Goal: Task Accomplishment & Management: Manage account settings

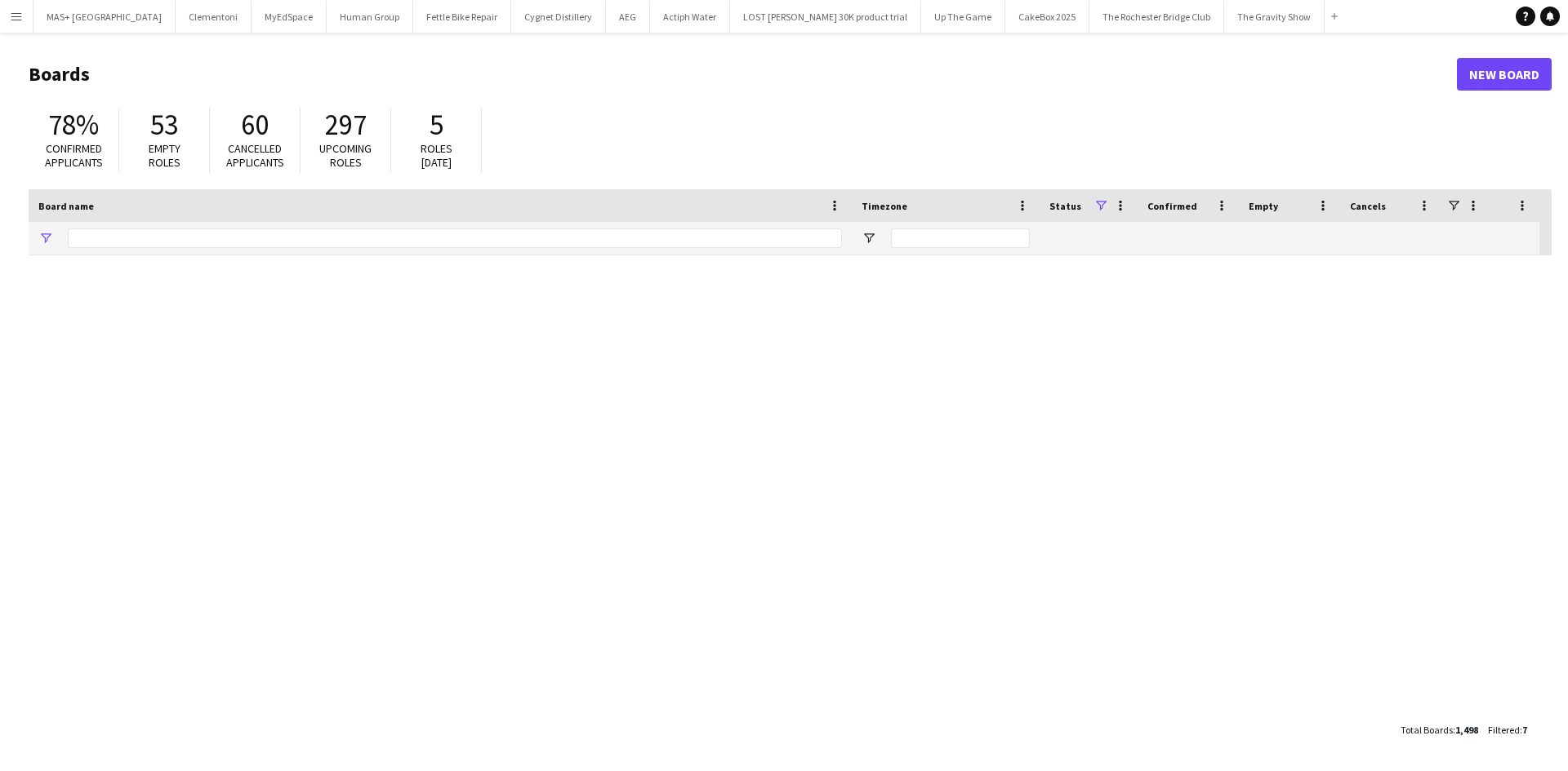
type input "**********"
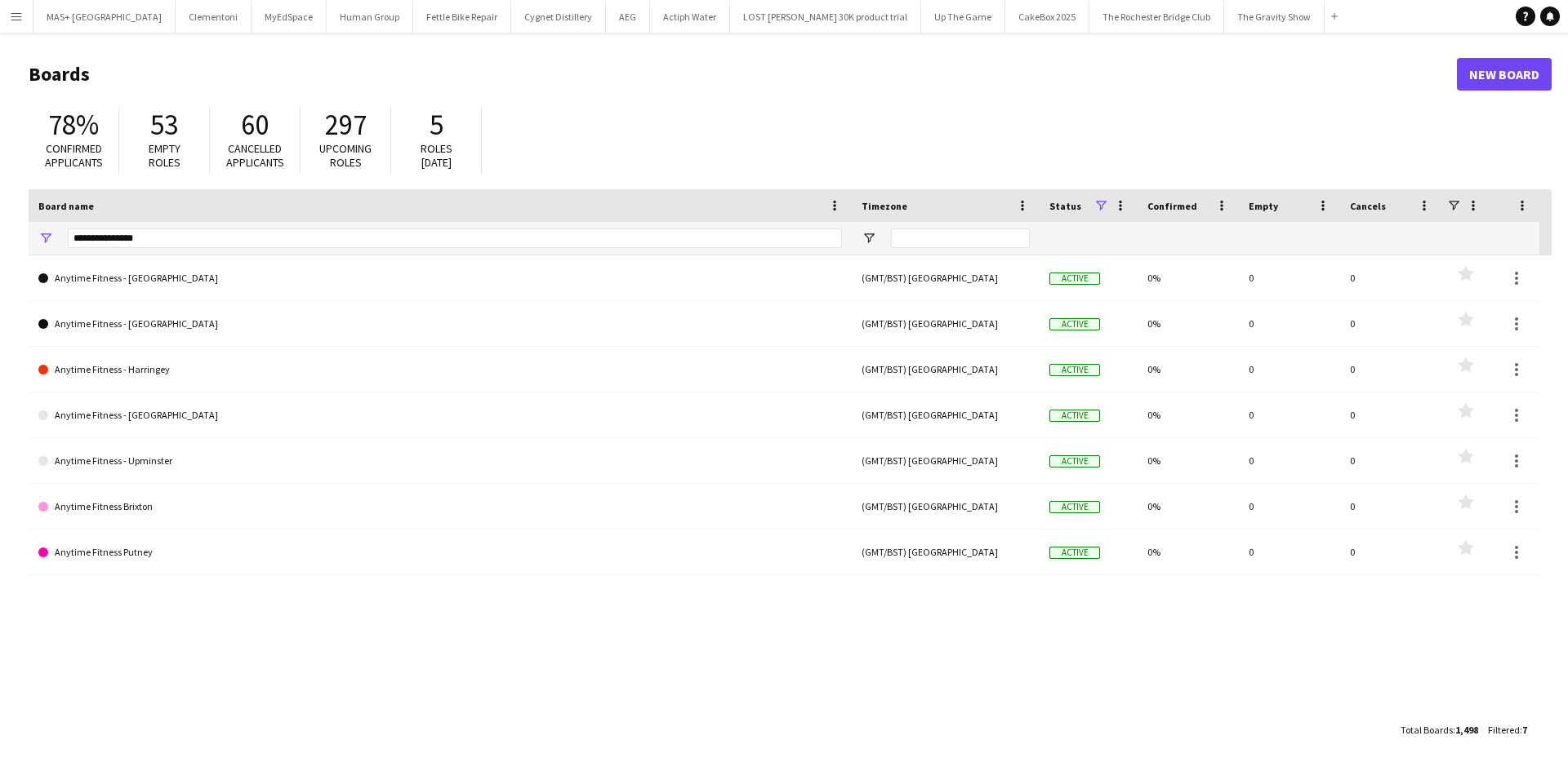
click at [26, 10] on button "Menu" at bounding box center [16, 16] width 33 height 33
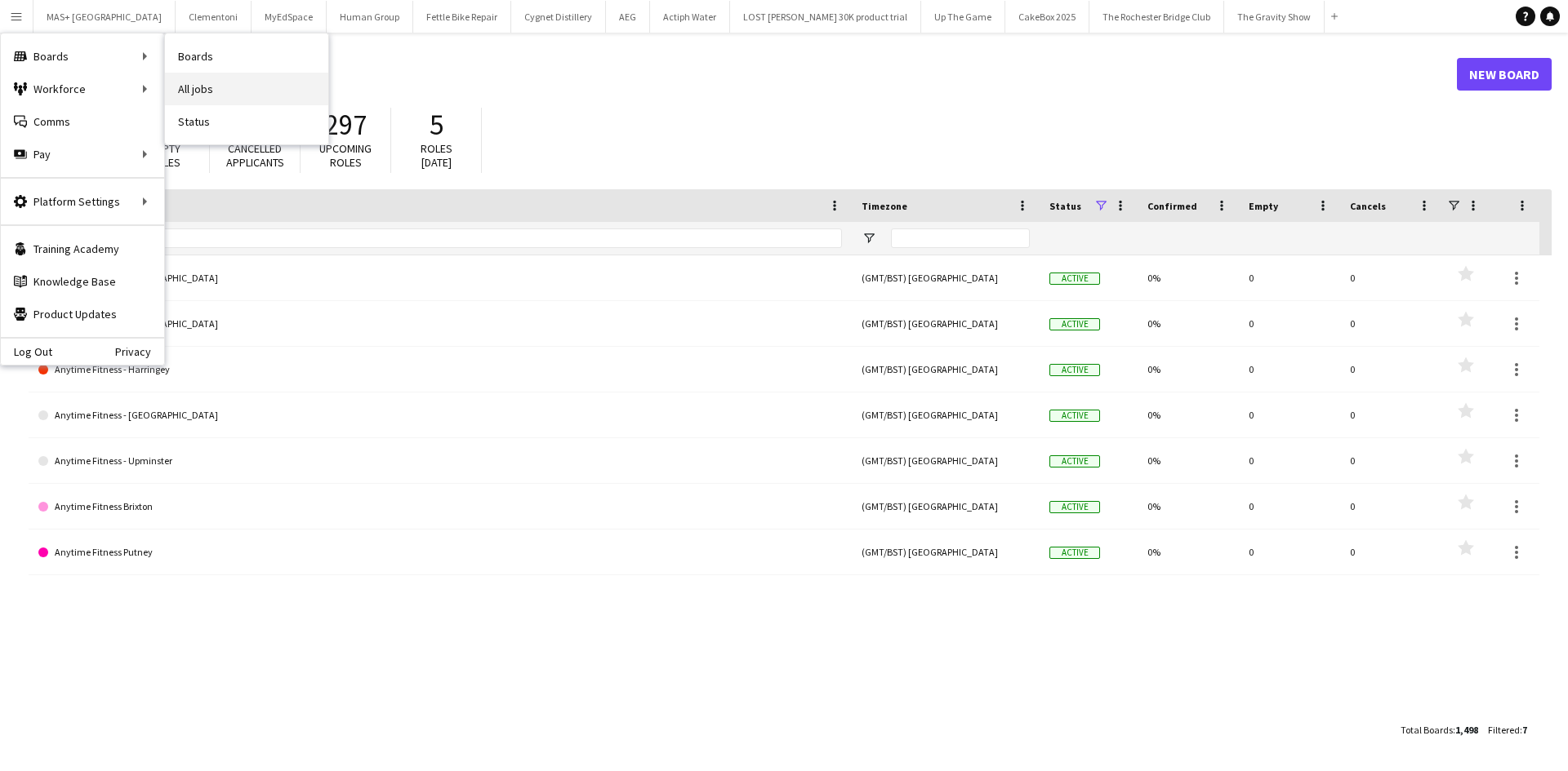
click at [213, 92] on link "All jobs" at bounding box center [246, 89] width 163 height 33
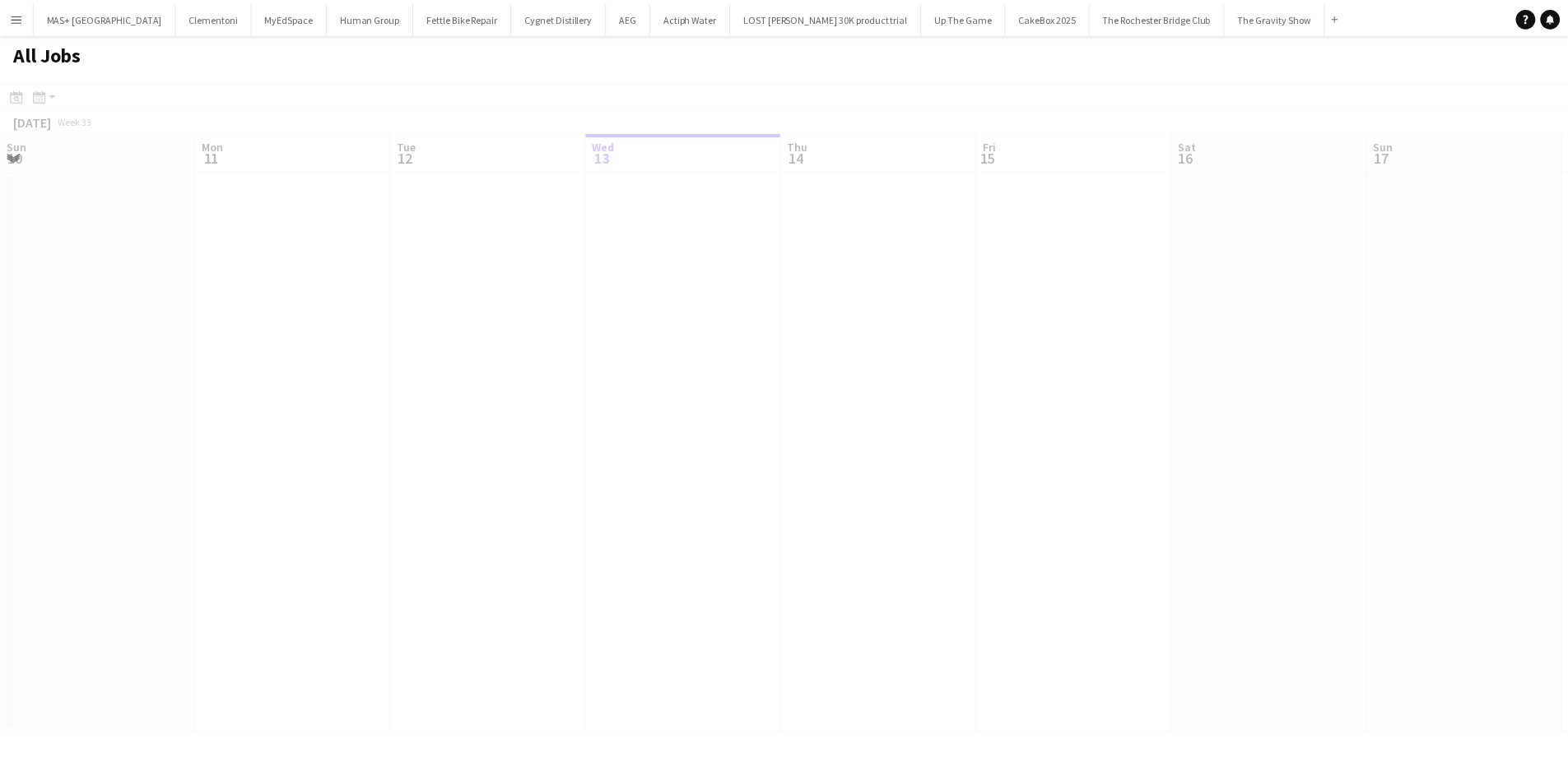
scroll to position [0, 393]
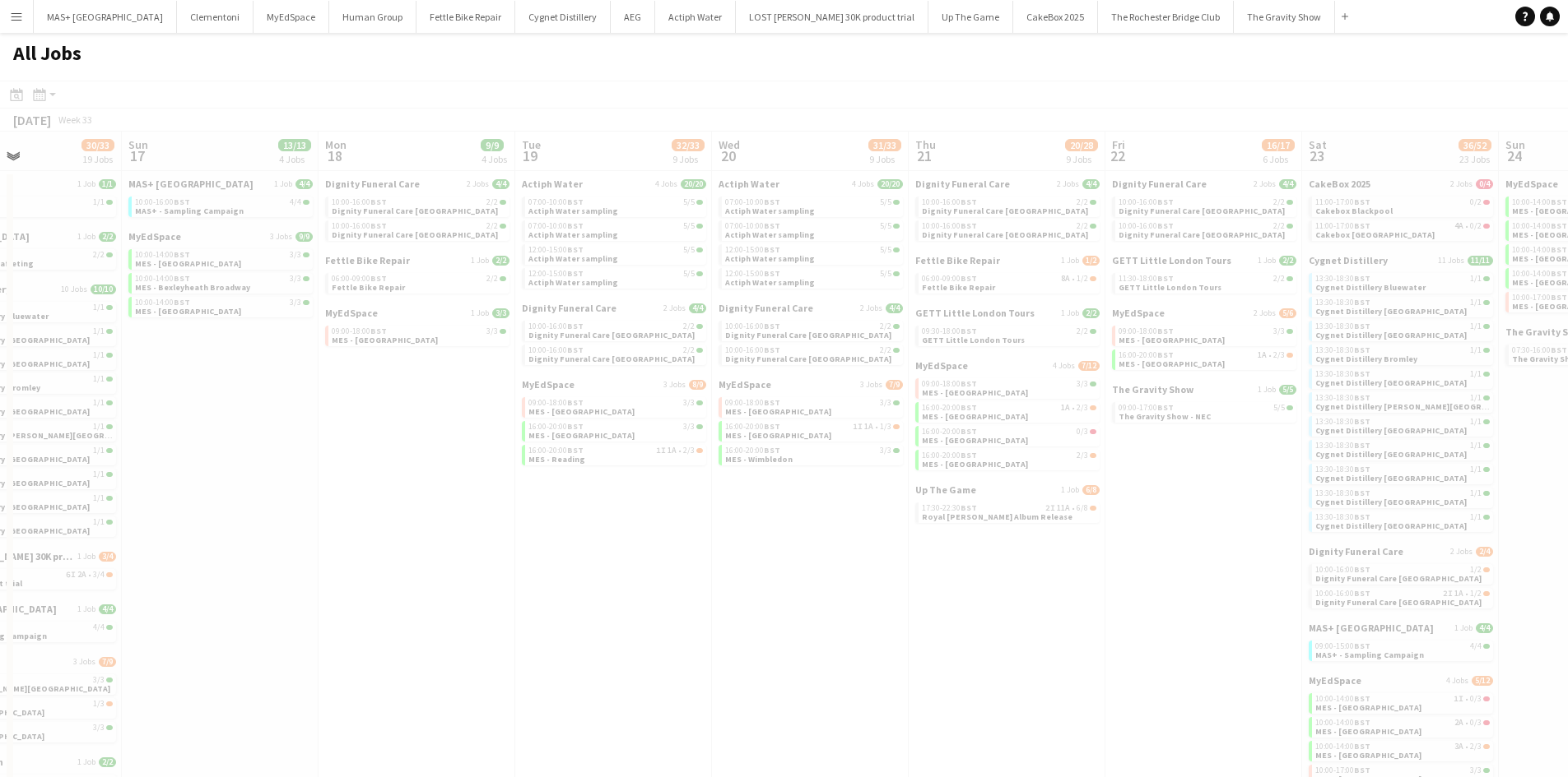
drag, startPoint x: 1293, startPoint y: 566, endPoint x: 432, endPoint y: 560, distance: 861.0
click at [432, 560] on app-all-jobs "All Jobs Date picker [DATE] [DATE] [DATE] M [DATE] T [DATE] W [DATE] T [DATE] F…" at bounding box center [784, 508] width 1568 height 950
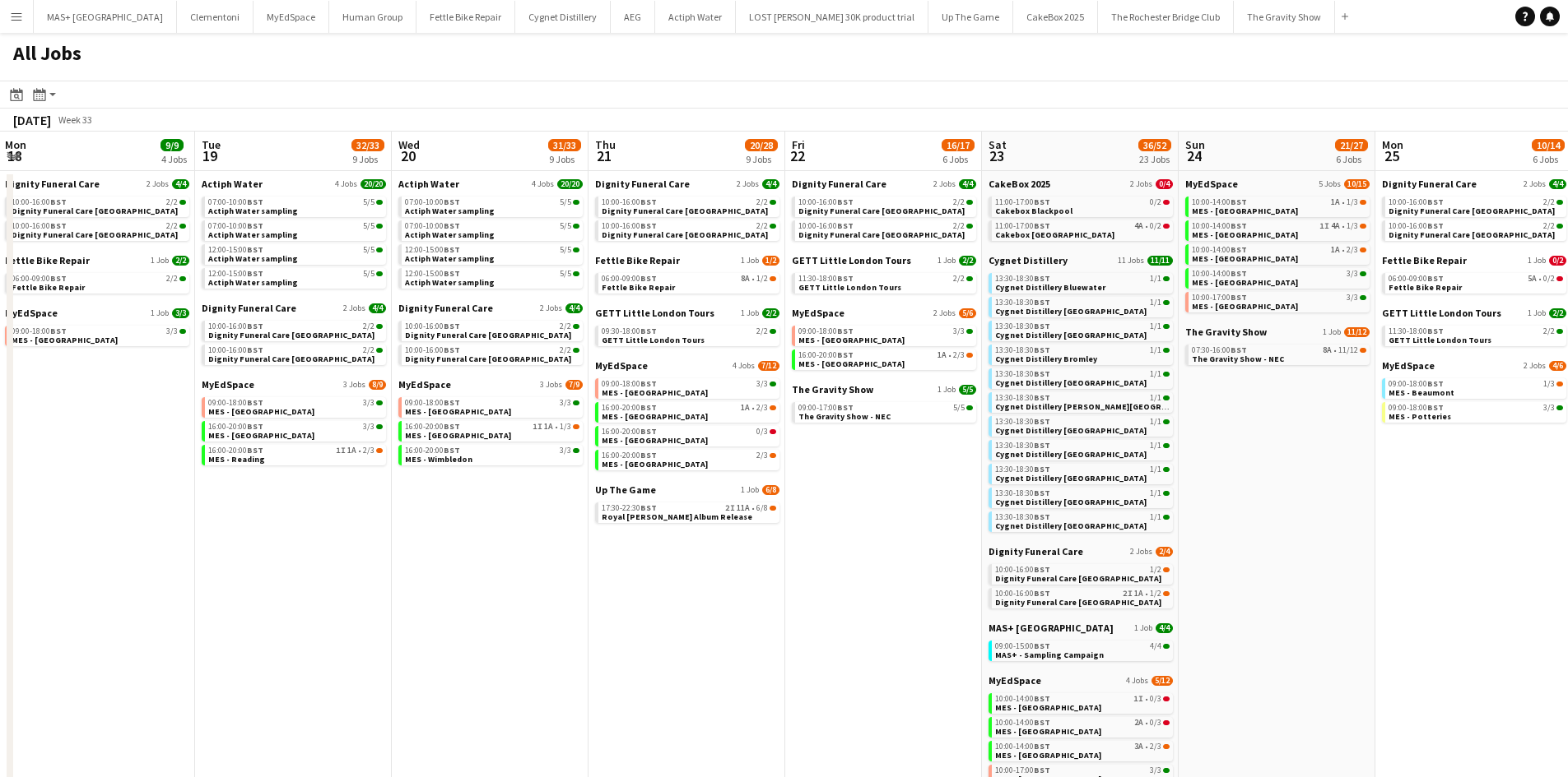
scroll to position [0, 629]
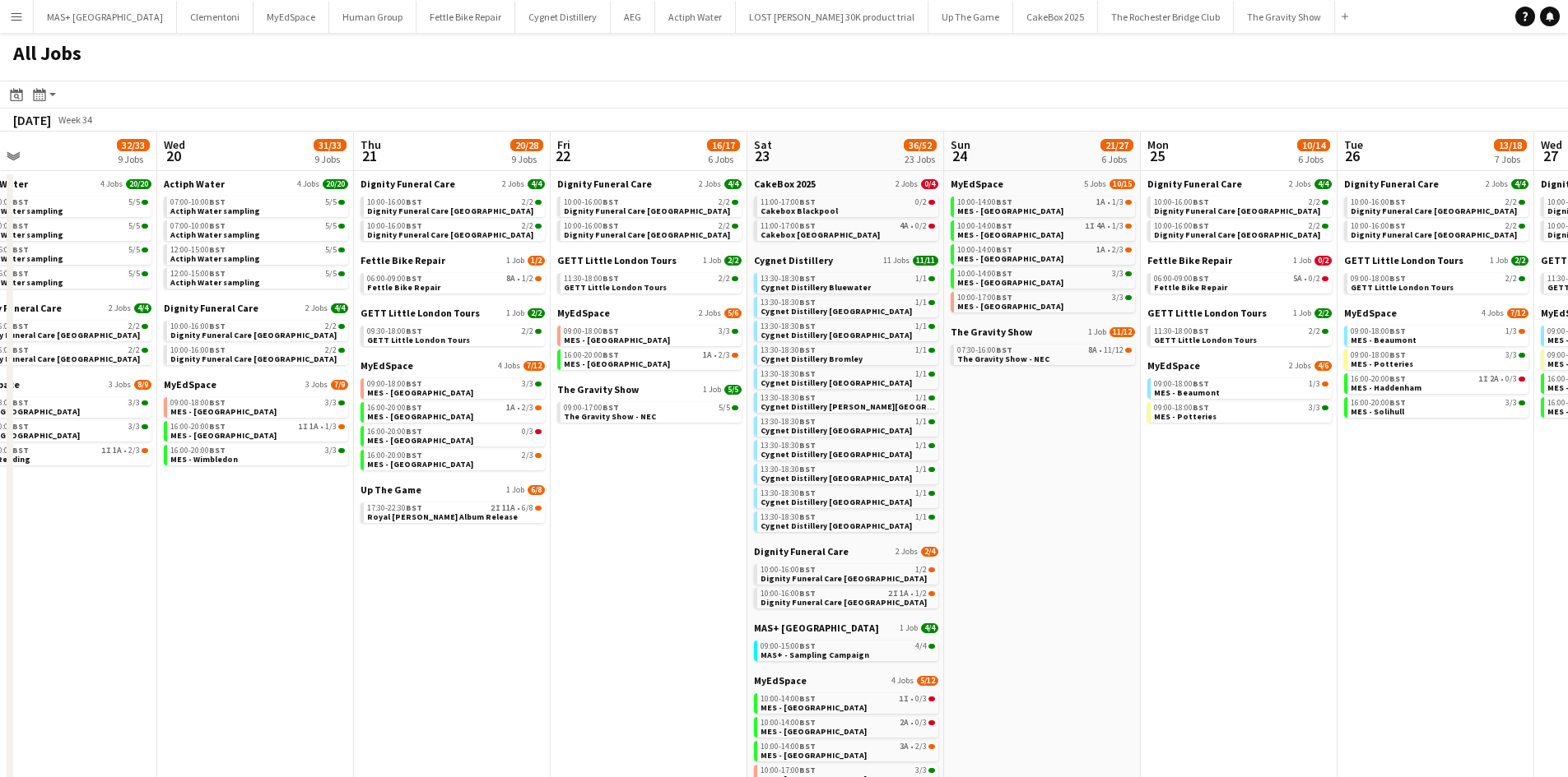
drag, startPoint x: 940, startPoint y: 642, endPoint x: 724, endPoint y: 591, distance: 221.9
click at [385, 608] on app-calendar-viewport "Sat 16 30/33 19 Jobs Sun 17 13/13 4 Jobs Mon 18 9/9 4 Jobs Tue 19 32/33 9 Jobs …" at bounding box center [784, 600] width 1568 height 939
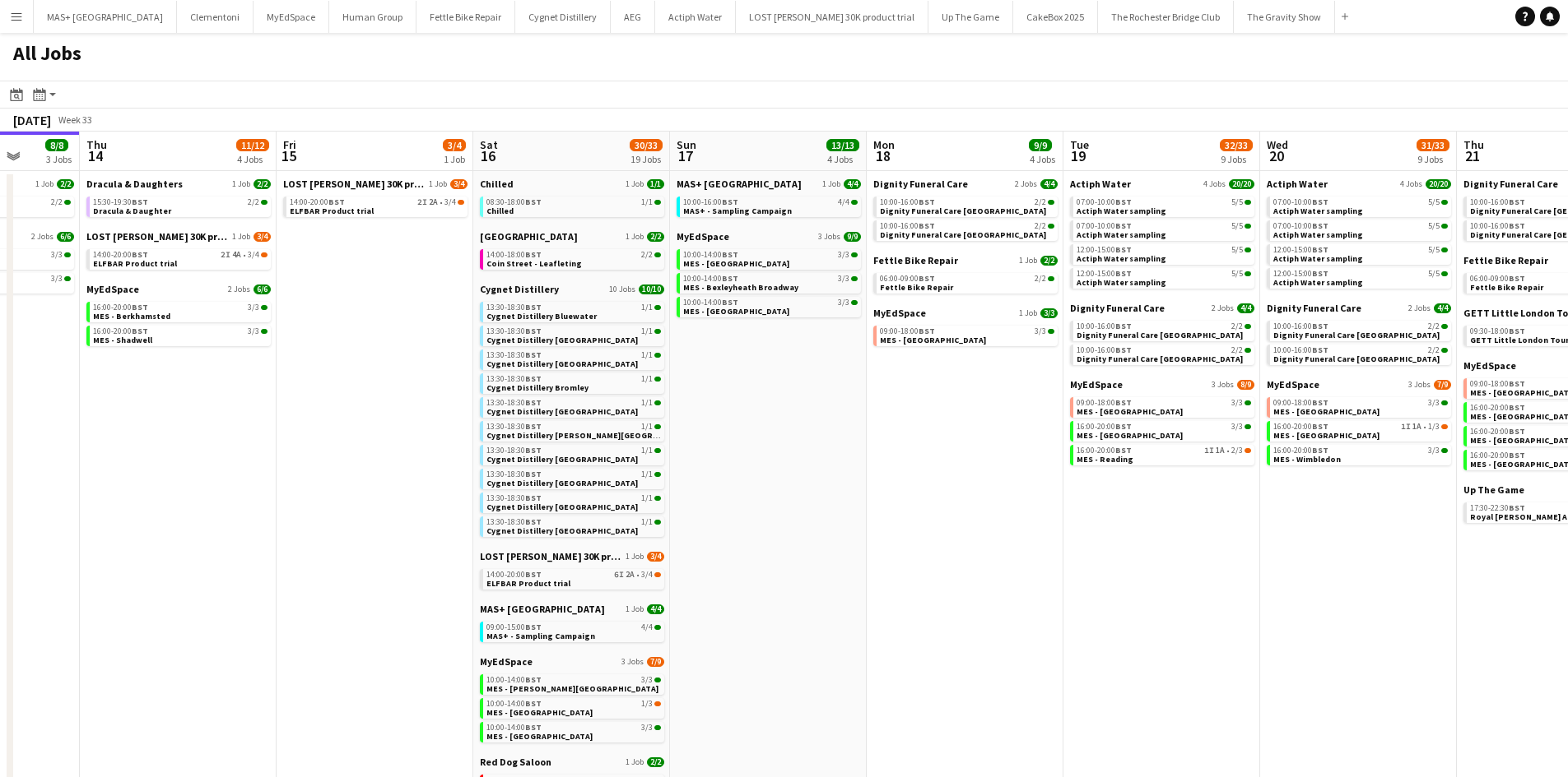
scroll to position [0, 614]
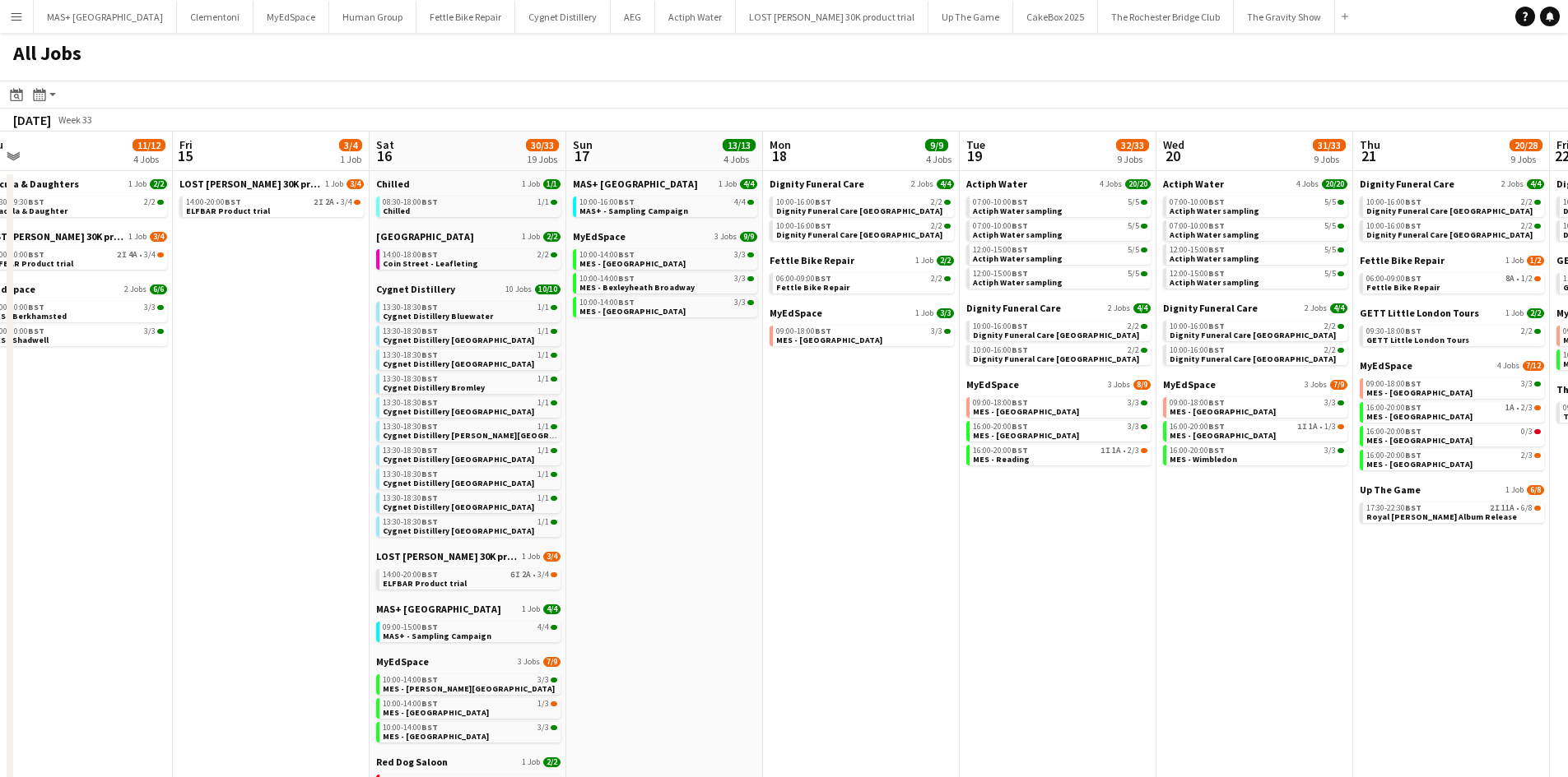
drag, startPoint x: 413, startPoint y: 564, endPoint x: 1412, endPoint y: 618, distance: 1000.5
click at [1412, 618] on app-calendar-viewport "Mon 11 Tue 12 5/5 2 Jobs Wed 13 8/8 3 Jobs Thu 14 11/12 4 Jobs Fri 15 3/4 1 Job…" at bounding box center [784, 600] width 1568 height 939
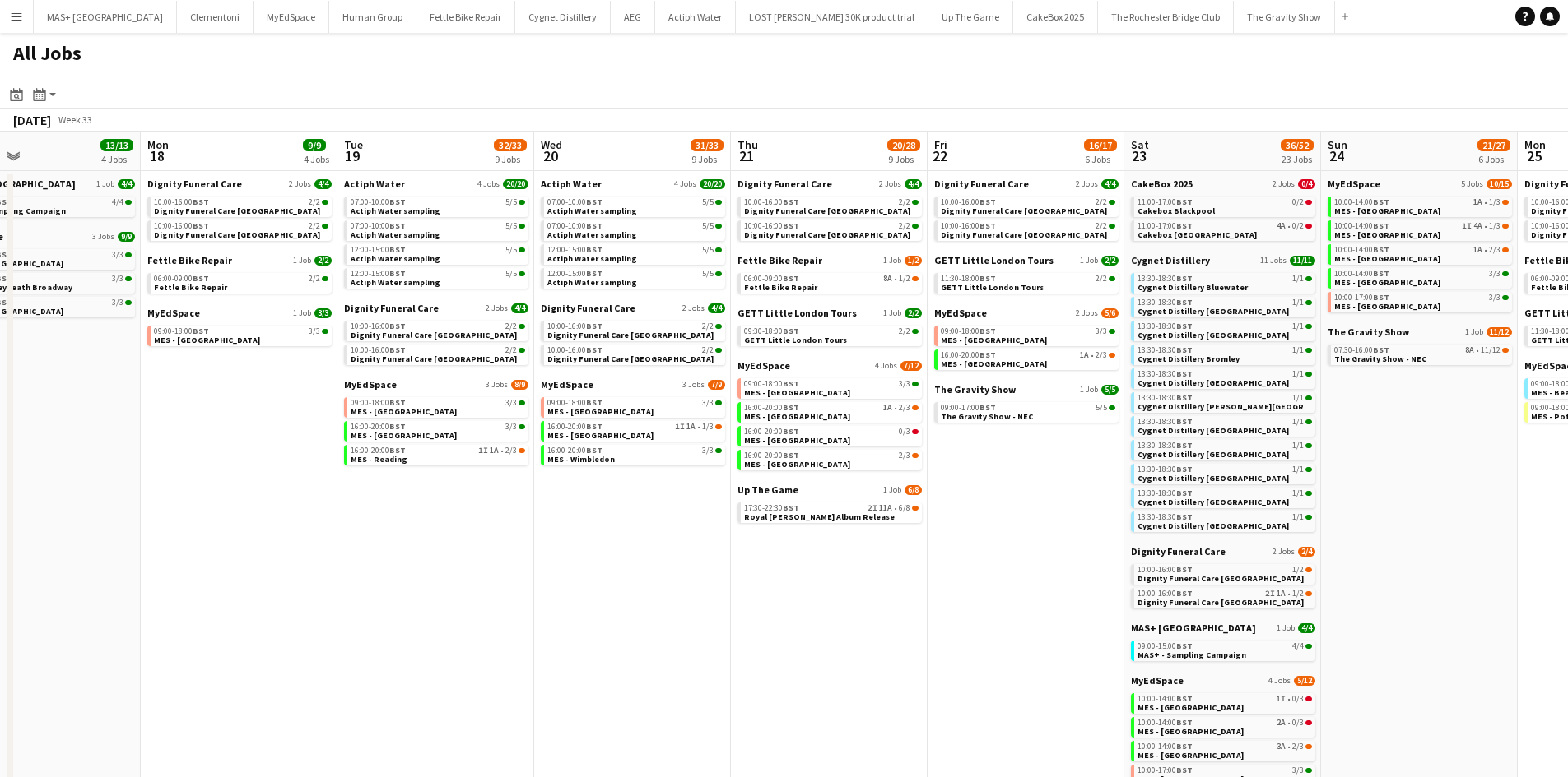
drag, startPoint x: 1440, startPoint y: 618, endPoint x: 821, endPoint y: 617, distance: 619.0
click at [818, 618] on app-calendar-viewport "Fri 15 3/4 1 Job Sat 16 30/33 19 Jobs Sun 17 13/13 4 Jobs Mon 18 9/9 4 Jobs Tue…" at bounding box center [784, 600] width 1568 height 939
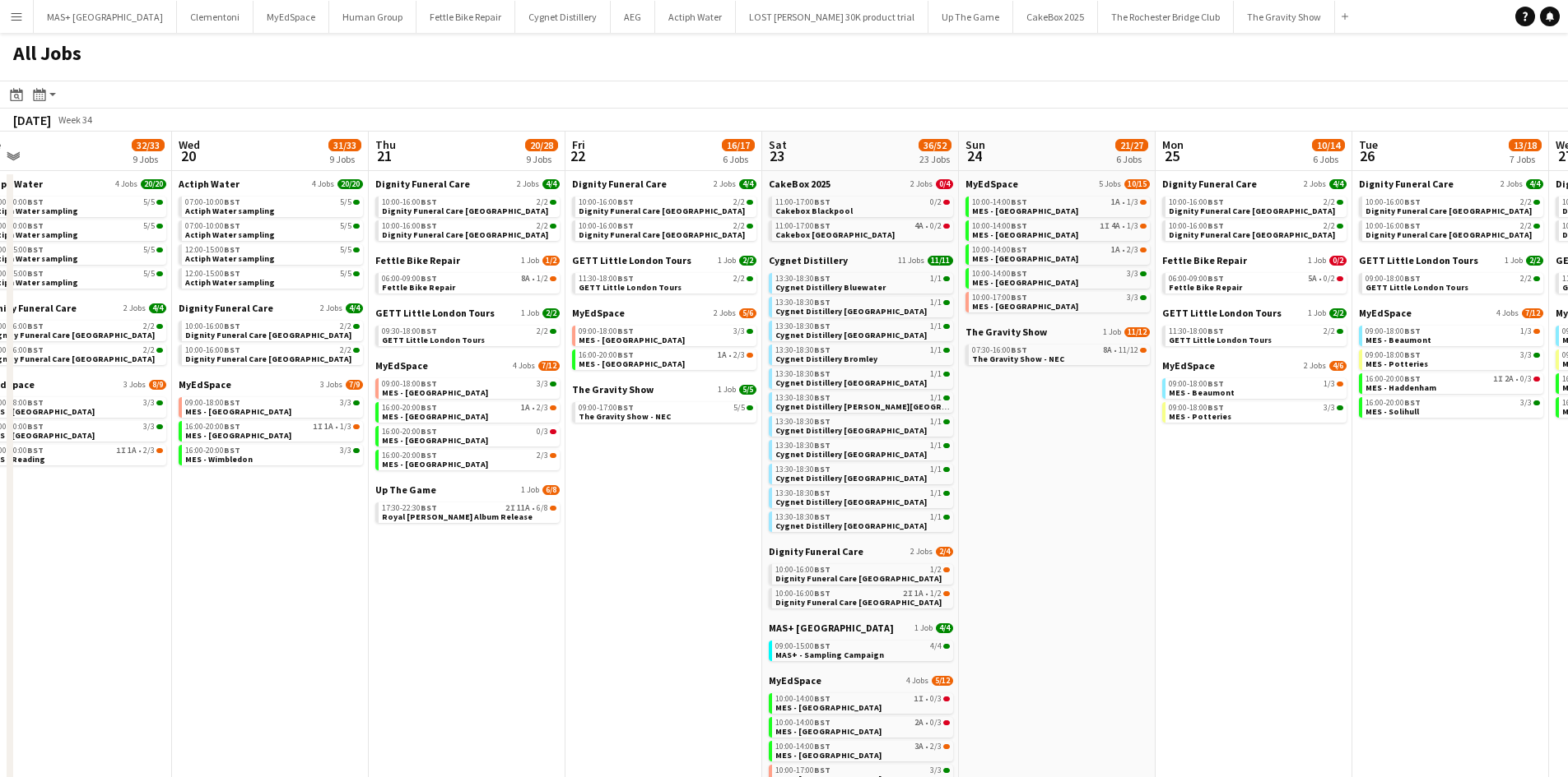
drag, startPoint x: 1050, startPoint y: 591, endPoint x: 687, endPoint y: 596, distance: 363.0
click at [687, 596] on app-calendar-viewport "Fri 15 3/4 1 Job Sat 16 30/33 19 Jobs Sun 17 13/13 4 Jobs Mon 18 9/9 4 Jobs Tue…" at bounding box center [784, 600] width 1568 height 939
click at [486, 514] on link "17:30-22:30 BST 2I 11A • 6/8 Royal [PERSON_NAME] Album Release" at bounding box center [469, 512] width 175 height 19
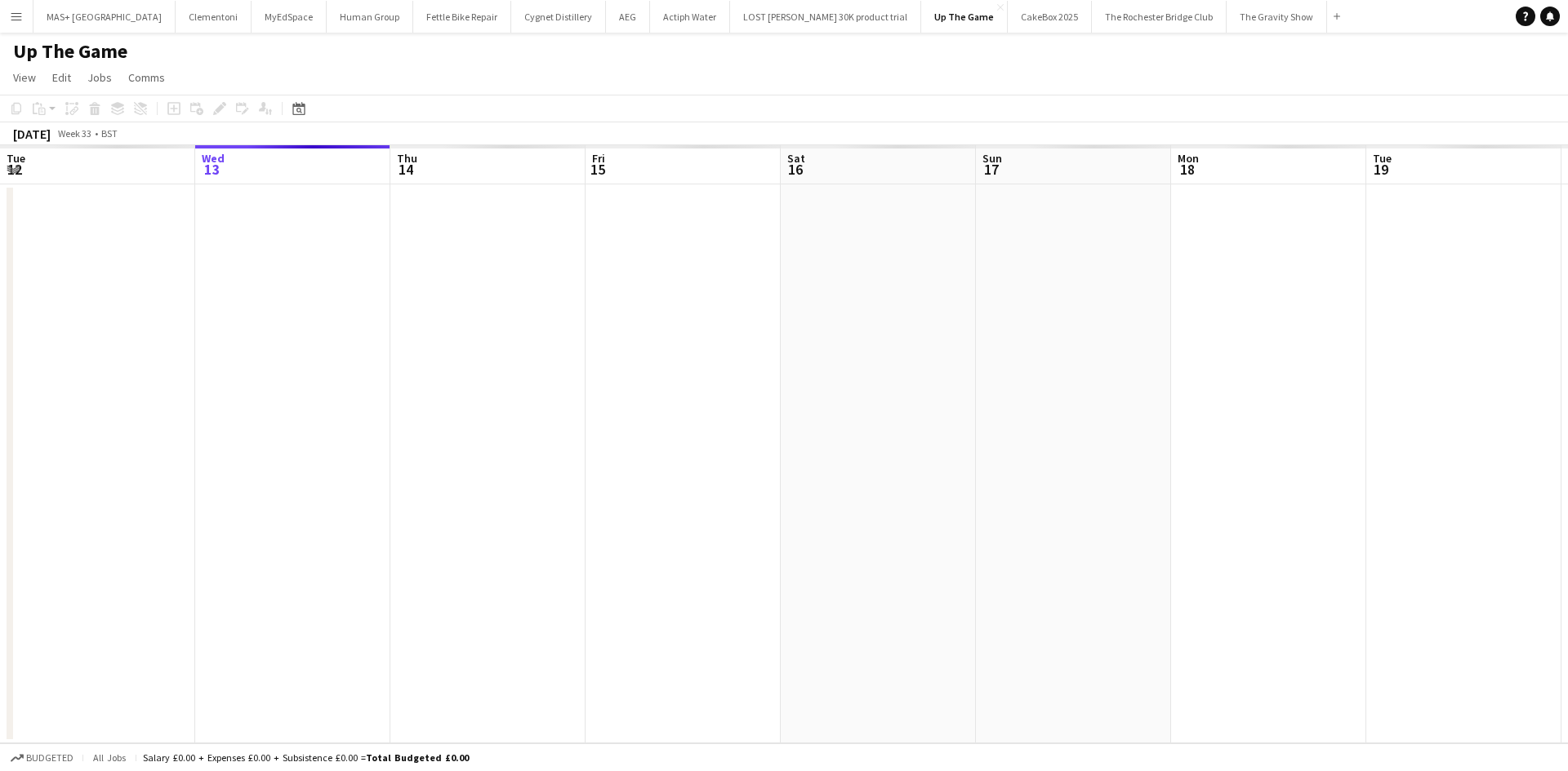
scroll to position [0, 561]
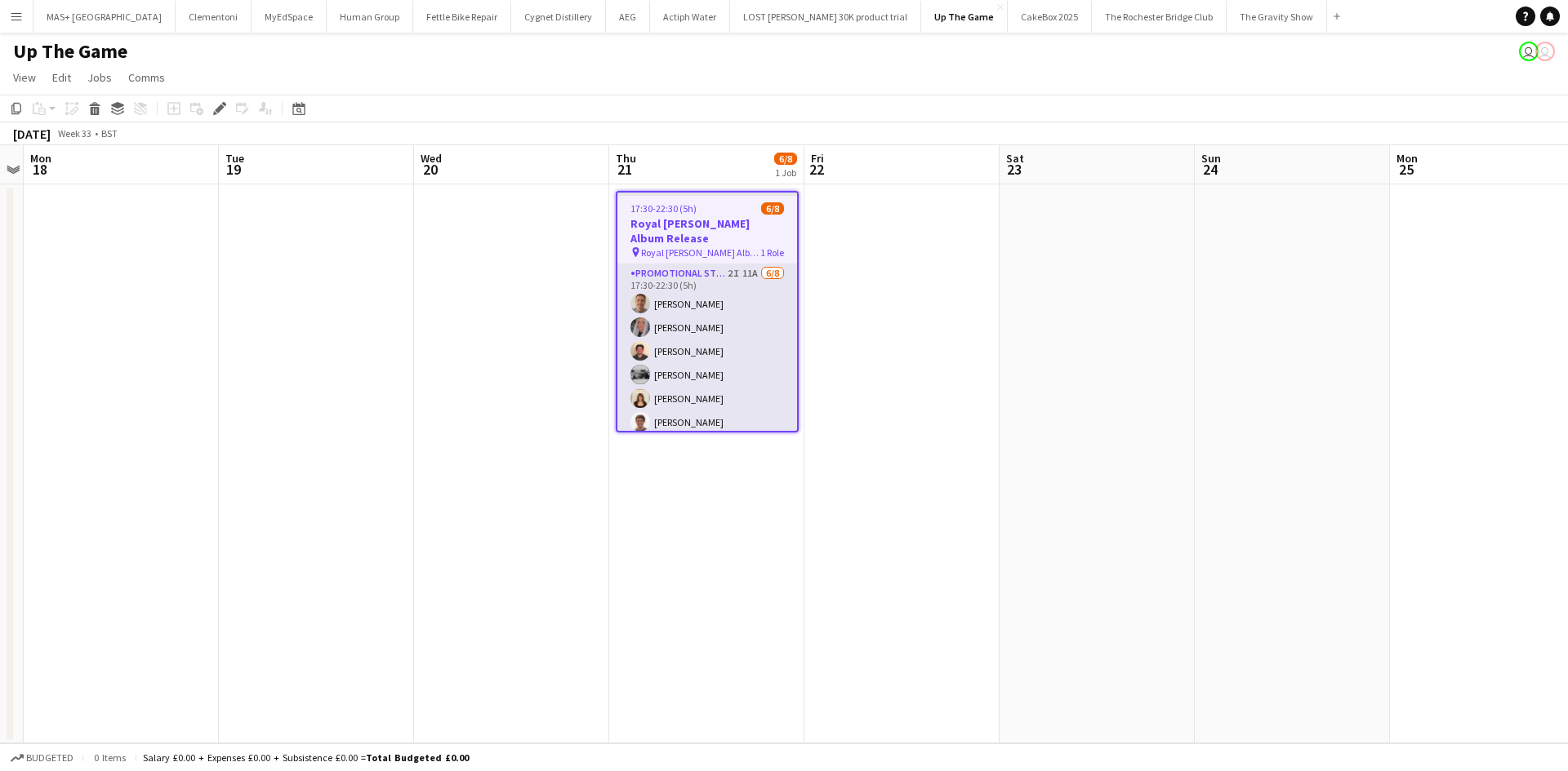
click at [695, 276] on app-card-role "Promotional Staffing (Brand Ambassadors) 2I 11A 6/8 17:30-22:30 (5h) Jack Proct…" at bounding box center [708, 375] width 180 height 221
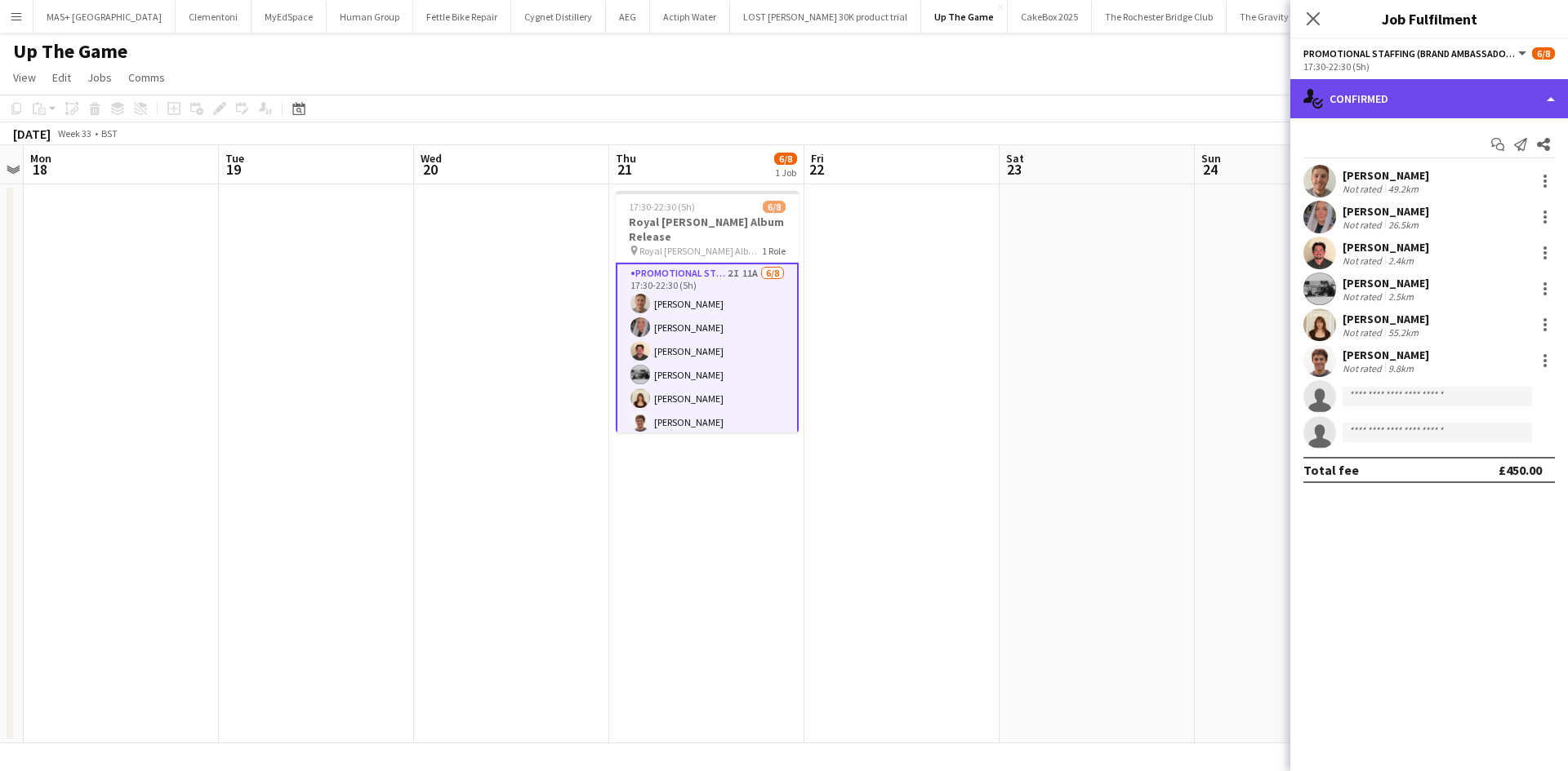
click at [1364, 87] on div "single-neutral-actions-check-2 Confirmed" at bounding box center [1428, 99] width 277 height 39
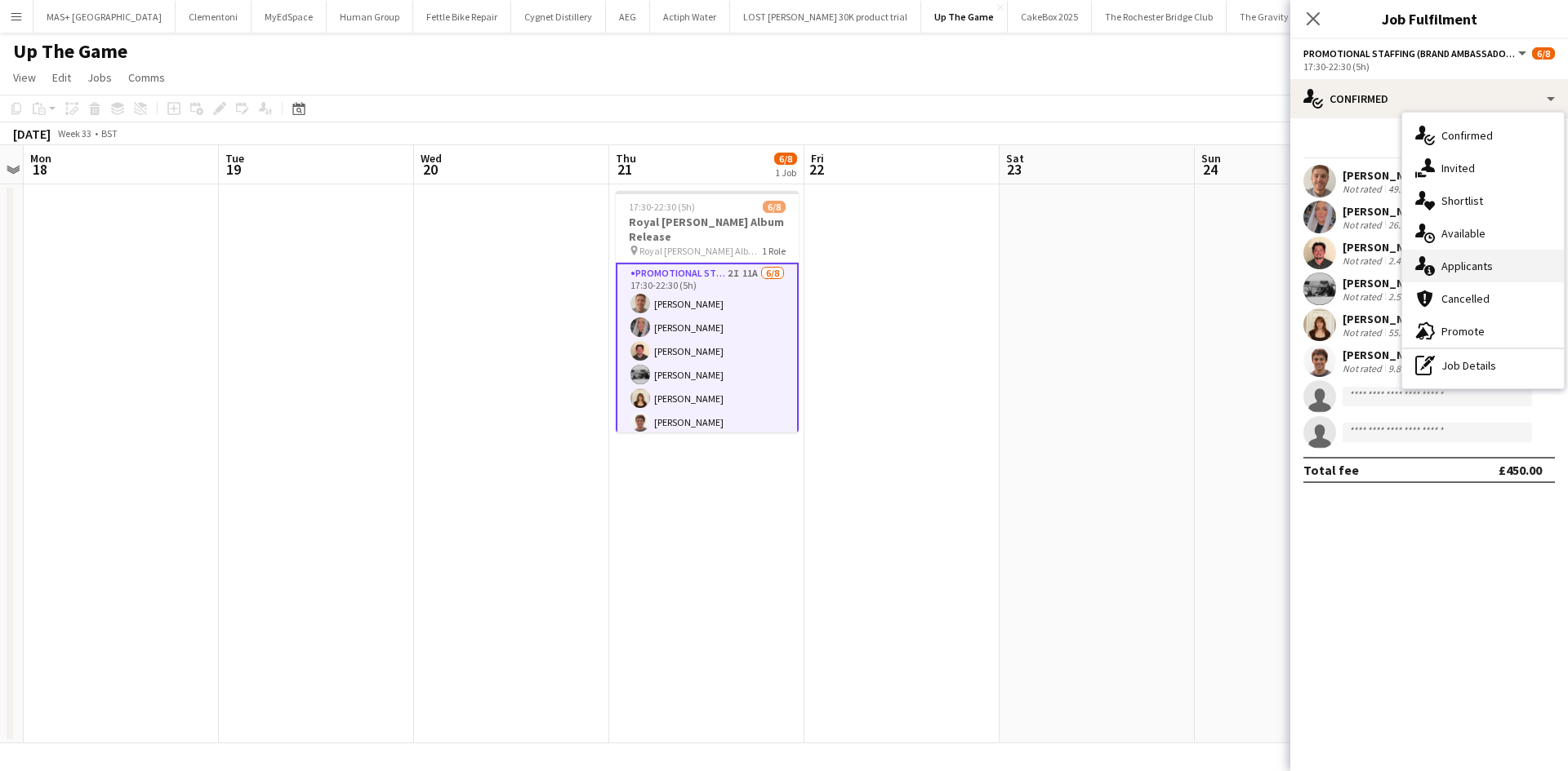
click at [1527, 264] on div "single-neutral-actions-information Applicants" at bounding box center [1483, 266] width 161 height 33
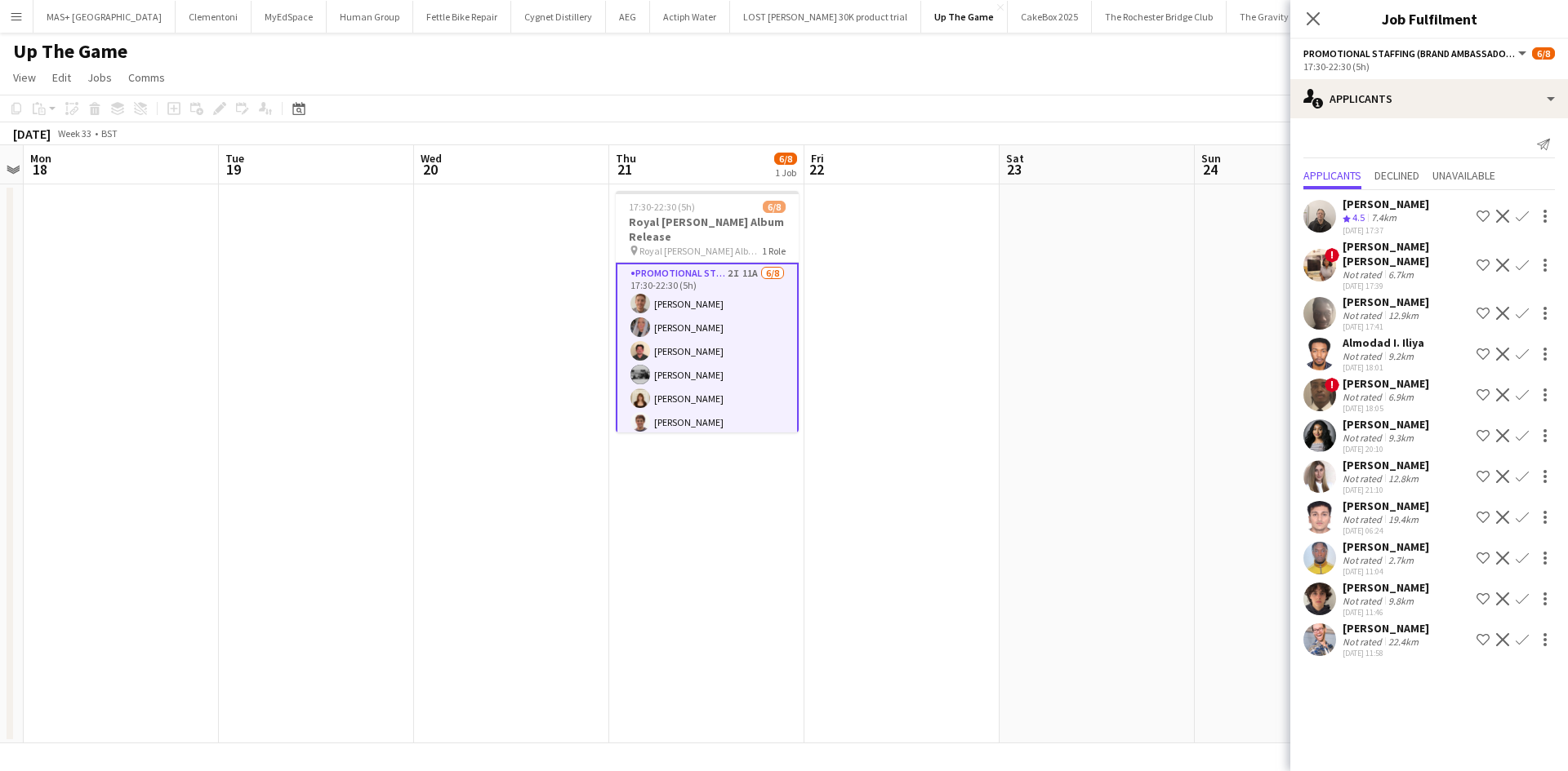
click at [1393, 648] on div "13-08-2025 11:58" at bounding box center [1385, 653] width 86 height 10
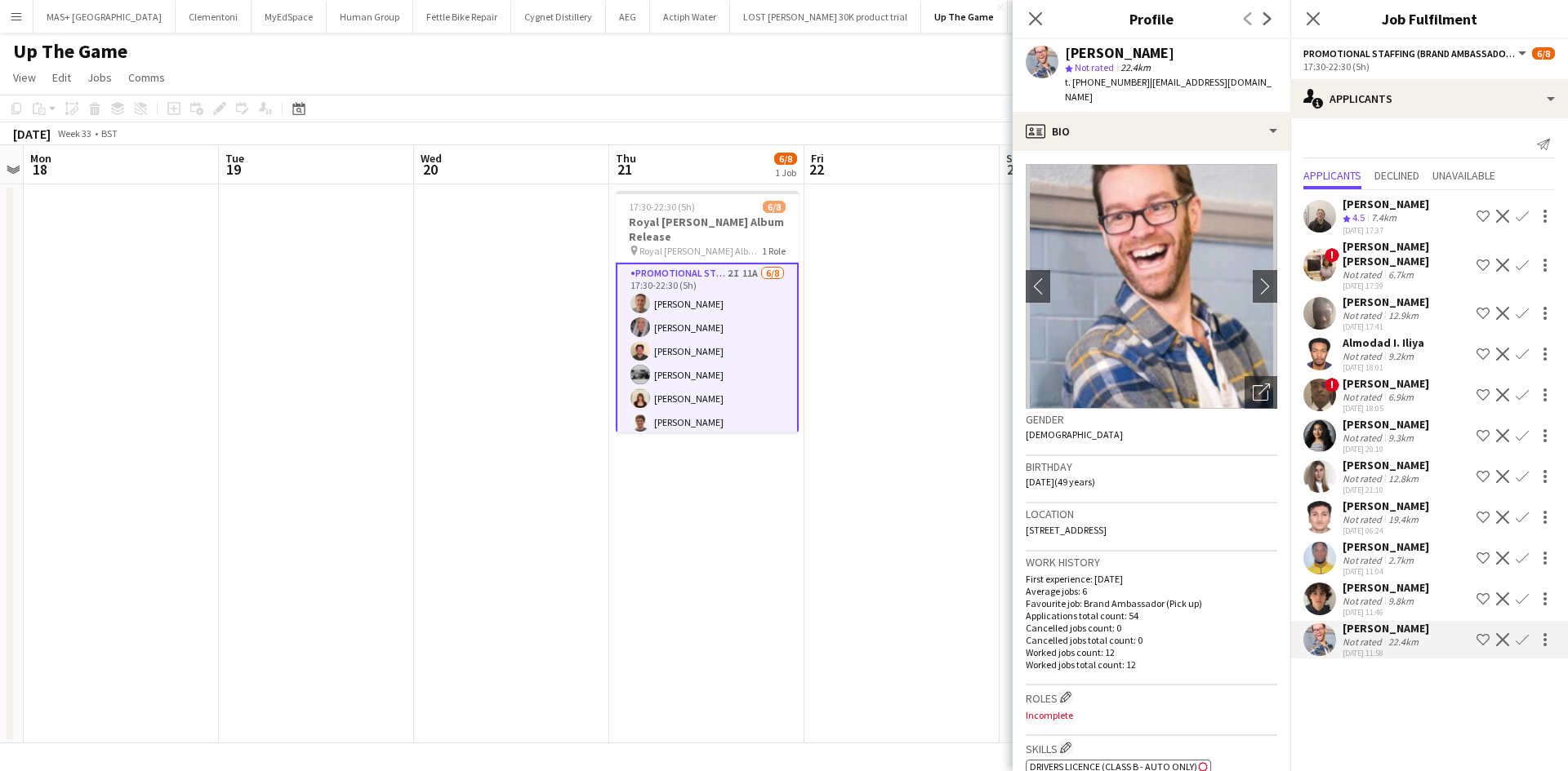
click at [1526, 633] on app-icon "Confirm" at bounding box center [1522, 640] width 13 height 13
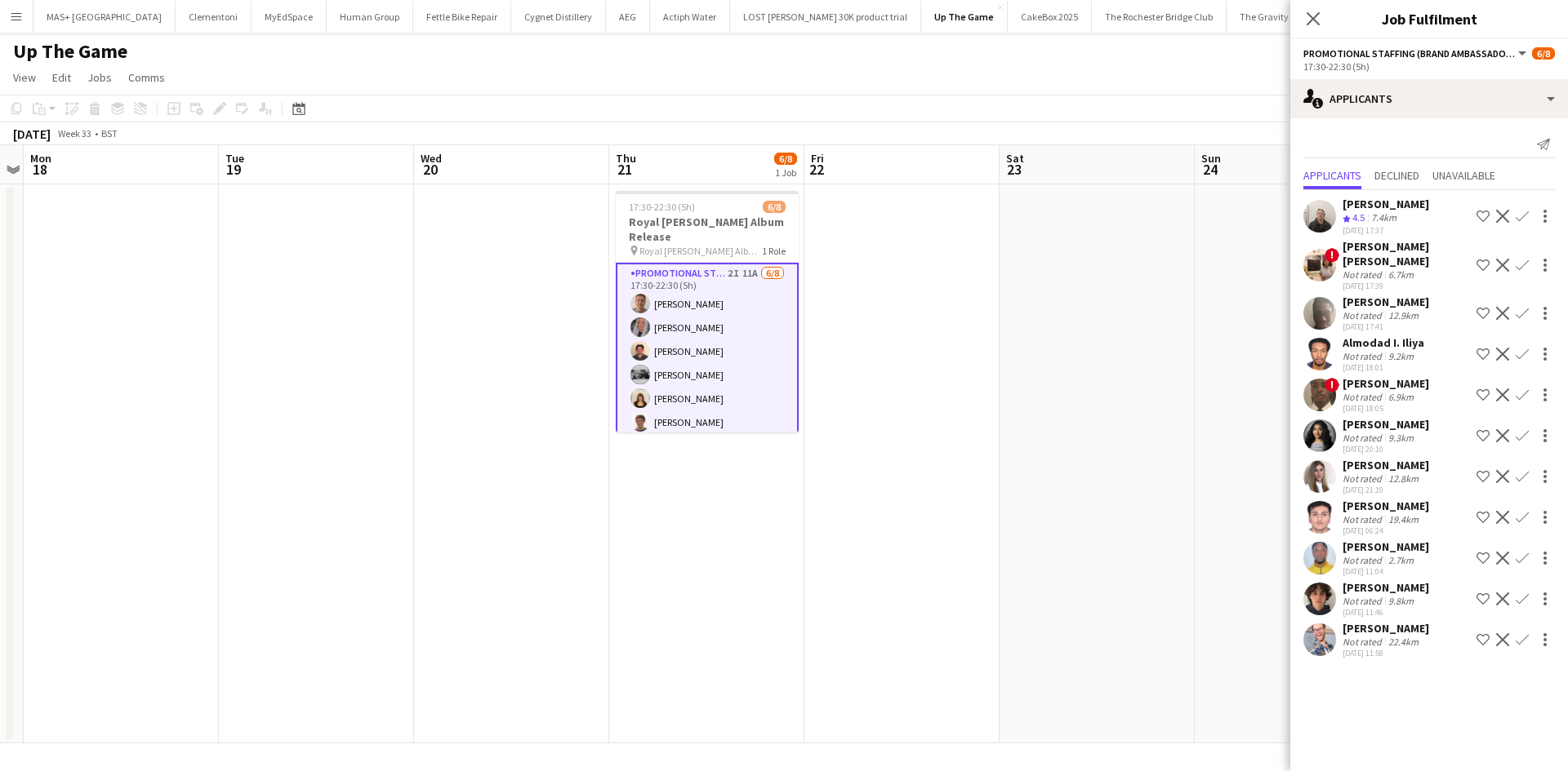
click at [1519, 633] on app-icon "Confirm" at bounding box center [1522, 640] width 13 height 13
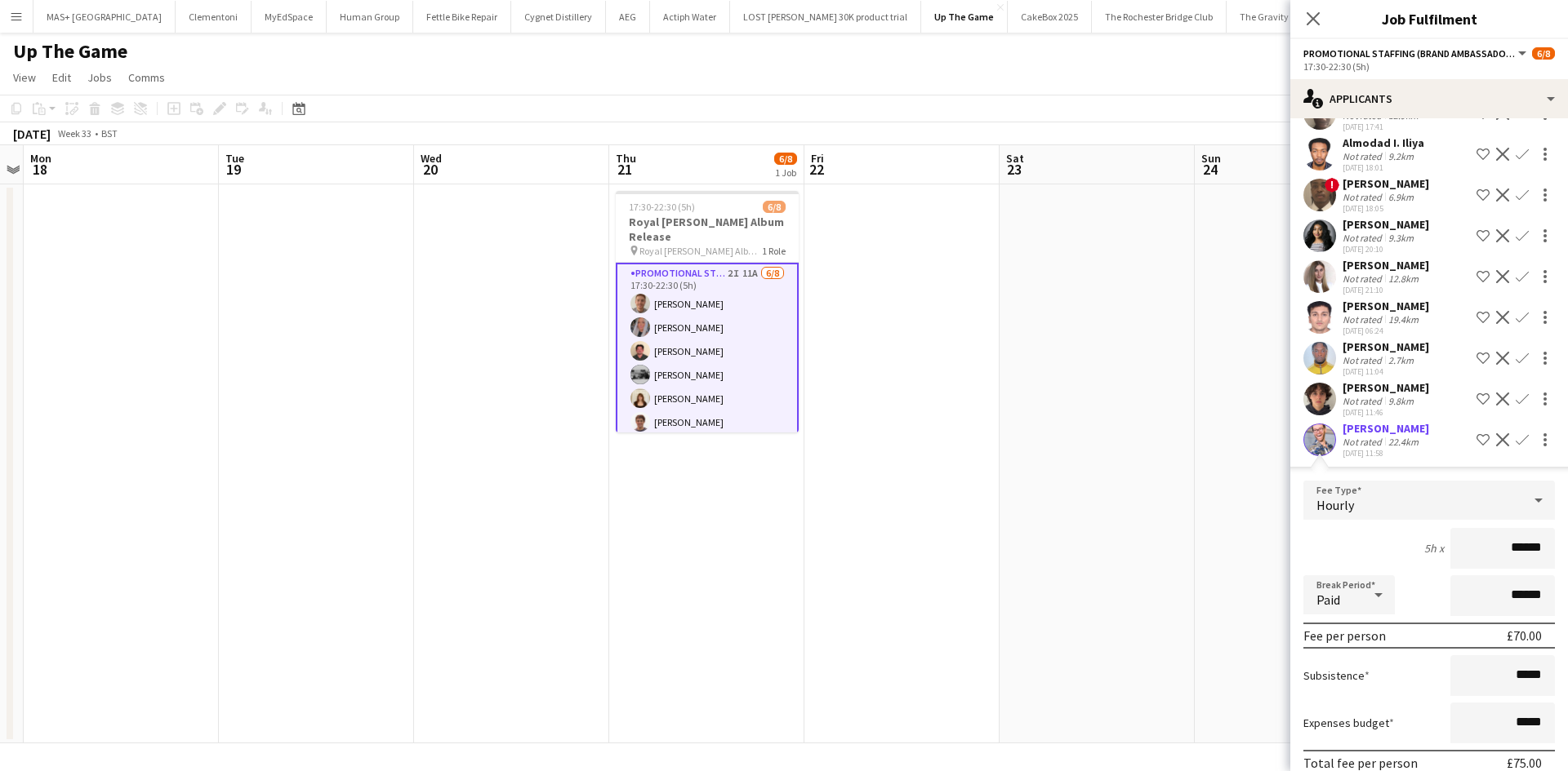
scroll to position [259, 0]
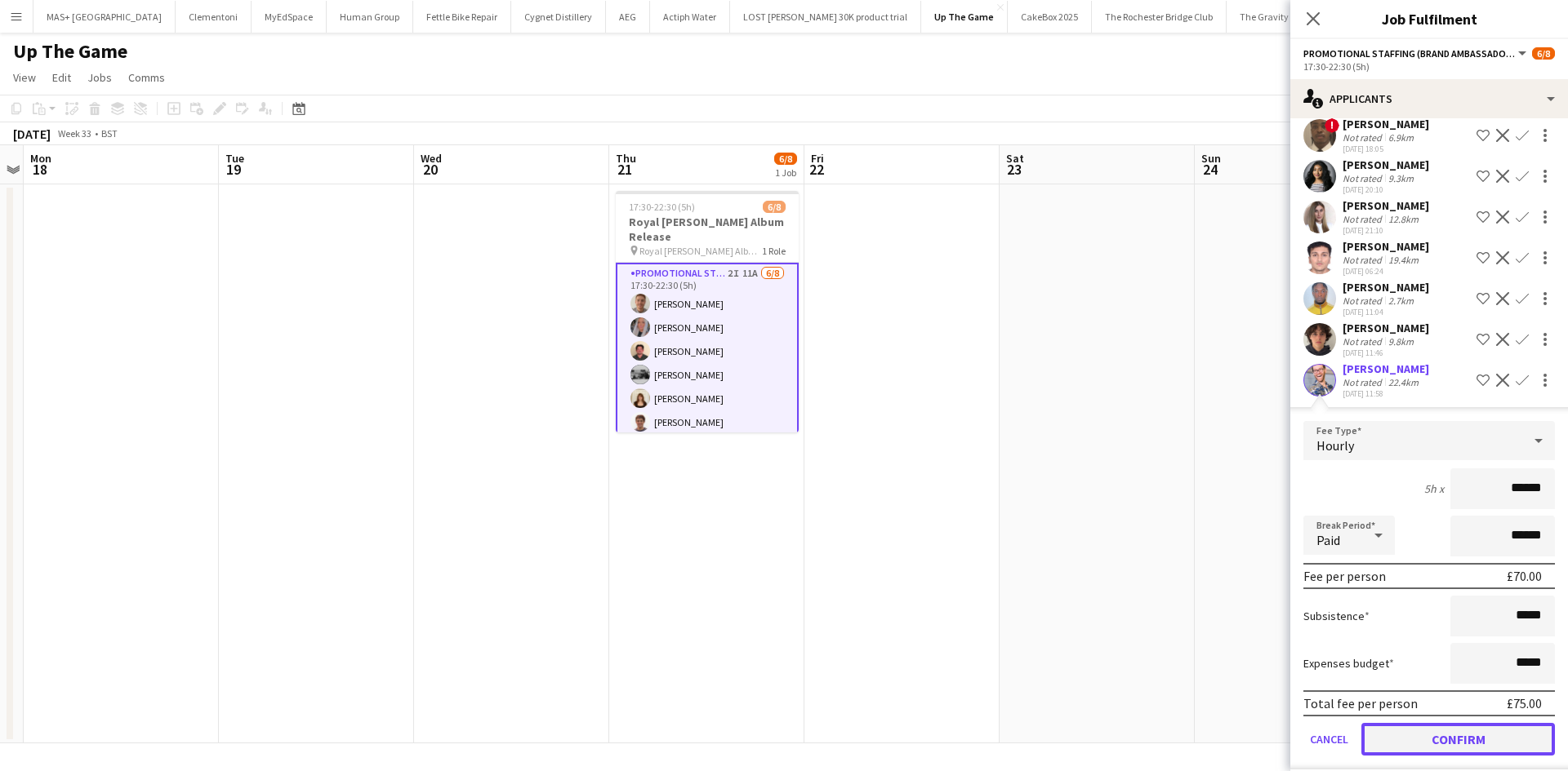
click at [1460, 723] on button "Confirm" at bounding box center [1457, 739] width 193 height 33
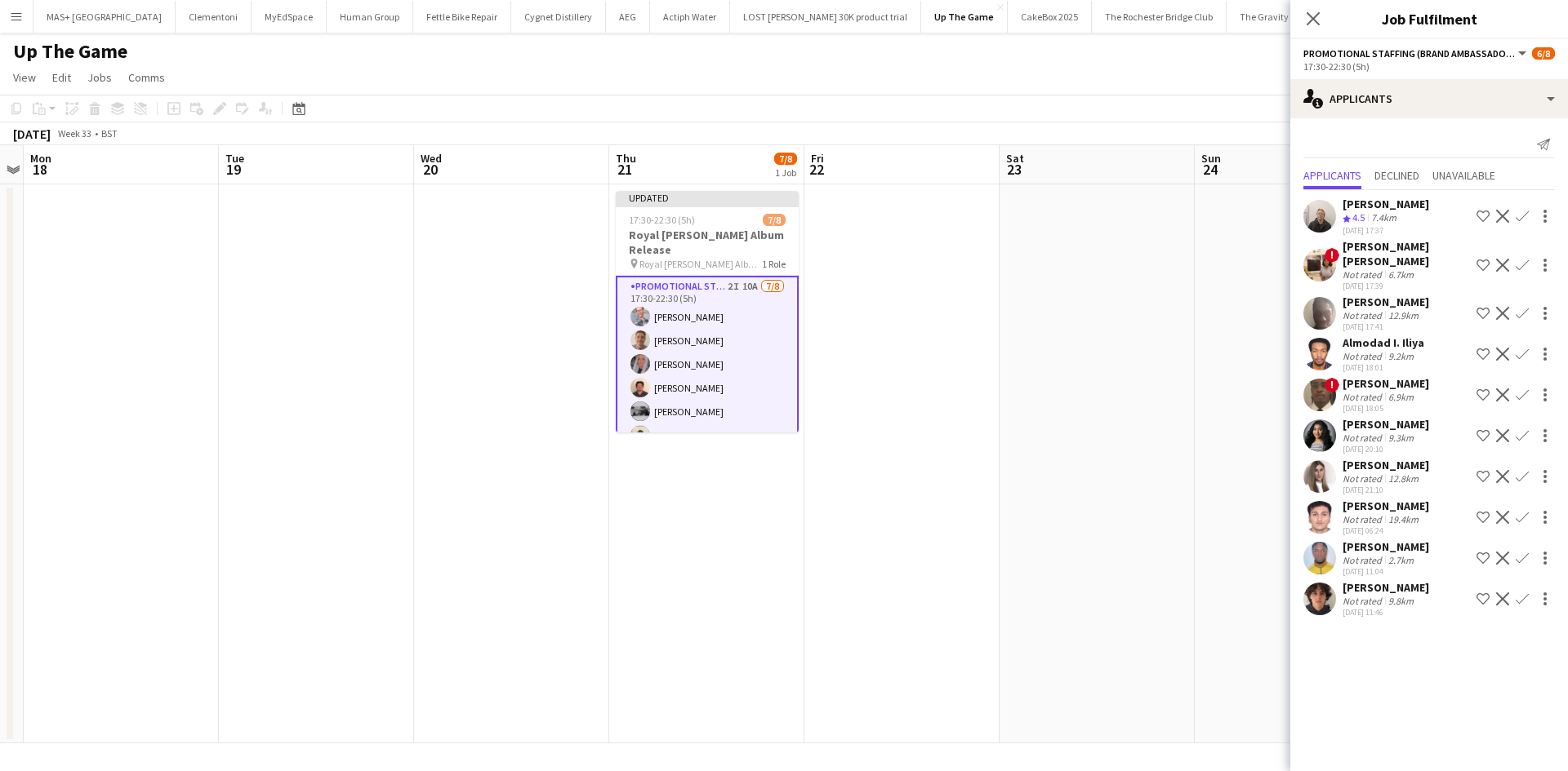
scroll to position [0, 0]
click at [1375, 595] on div "Not rated" at bounding box center [1363, 600] width 42 height 12
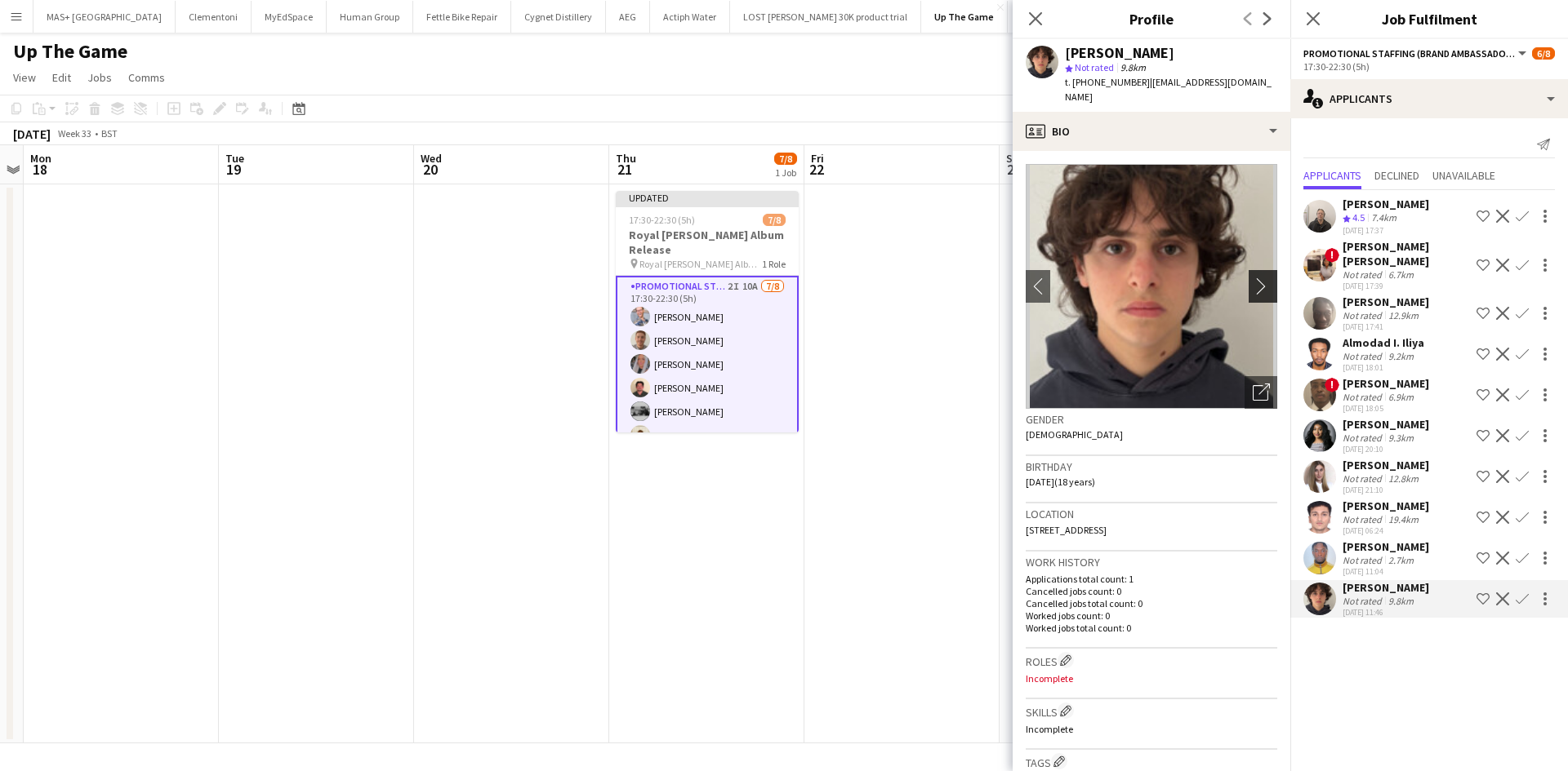
click at [1253, 277] on app-icon "chevron-right" at bounding box center [1264, 286] width 25 height 17
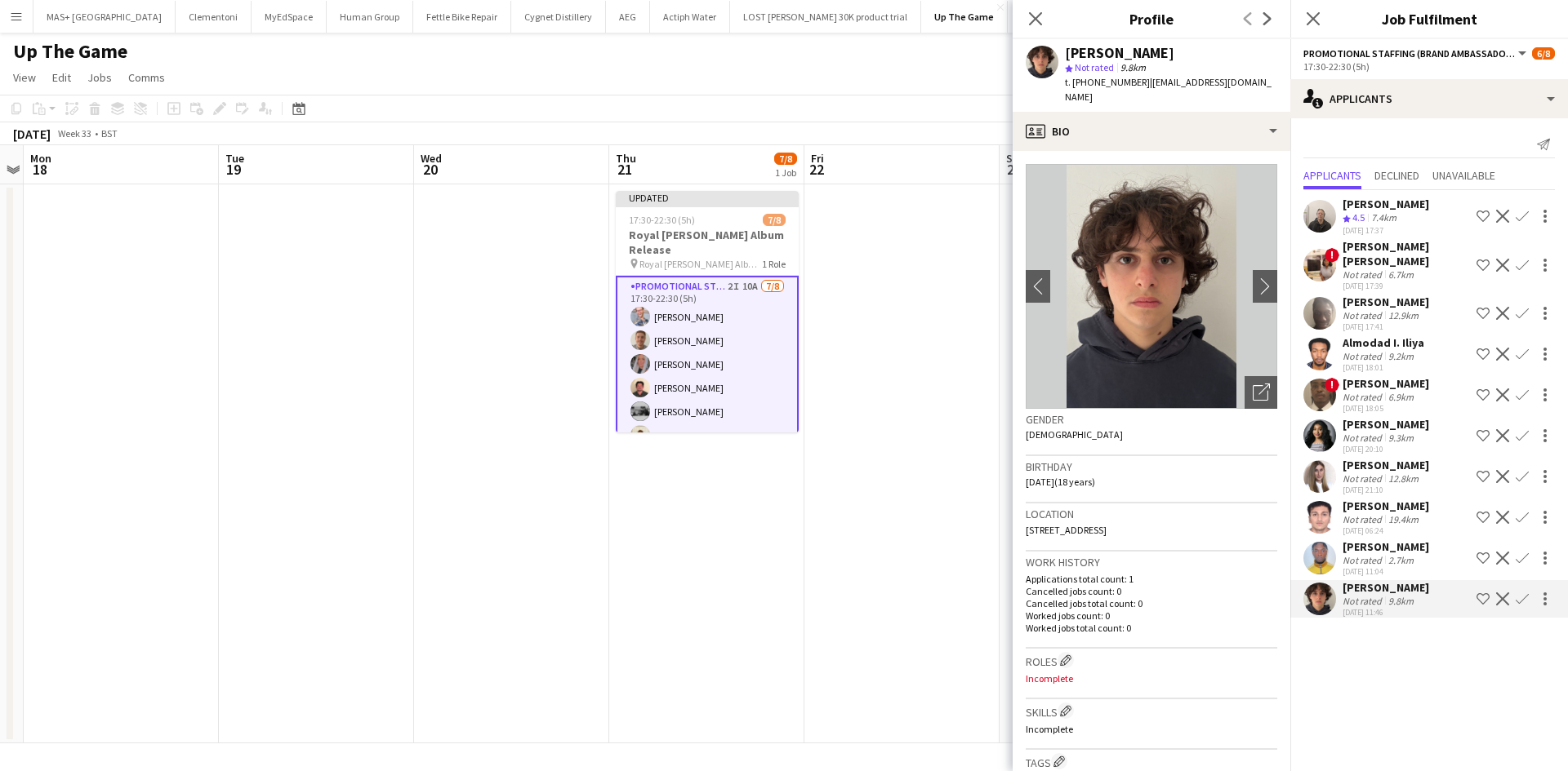
click at [869, 424] on app-date-cell at bounding box center [902, 464] width 195 height 559
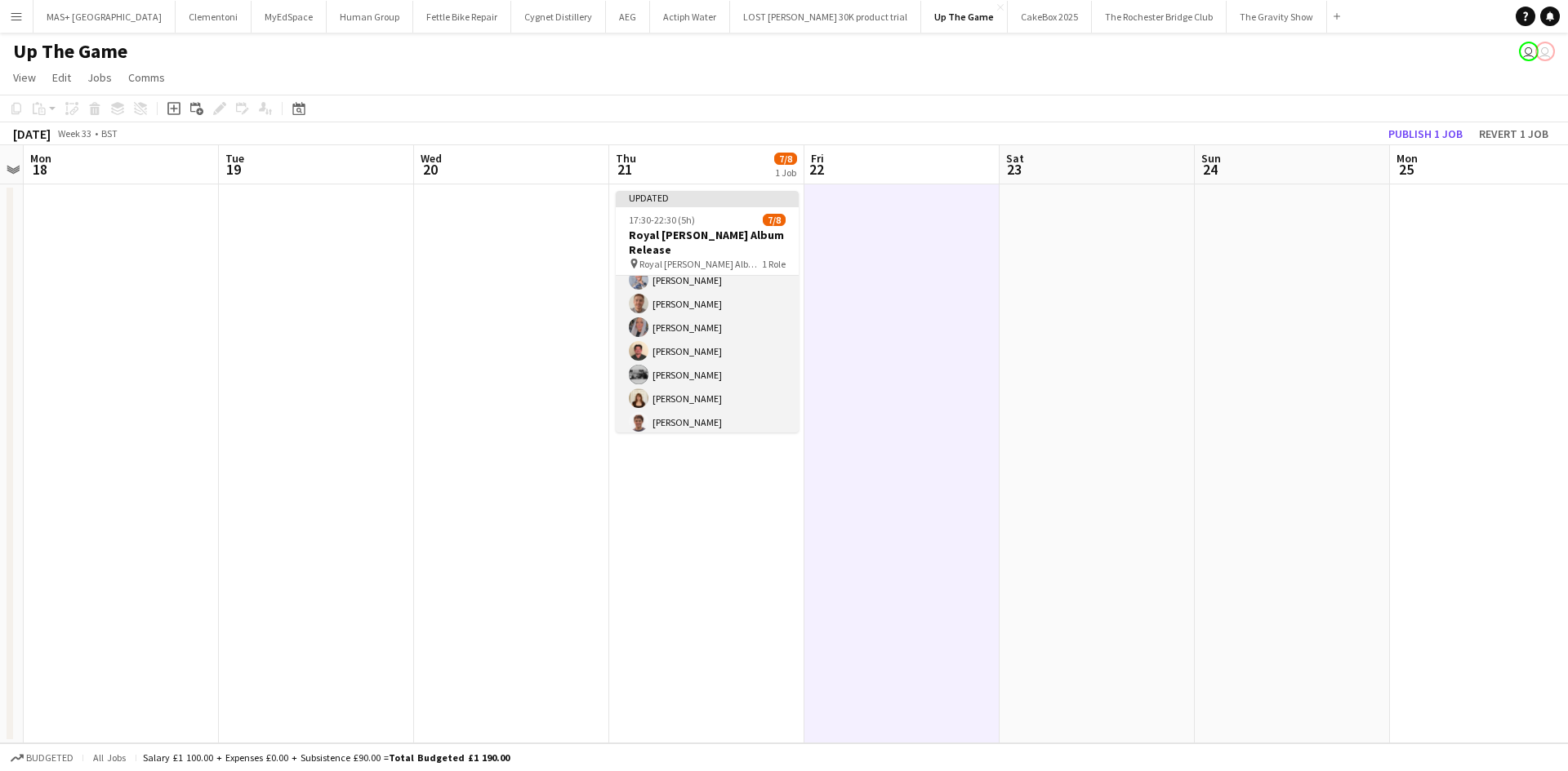
scroll to position [50, 0]
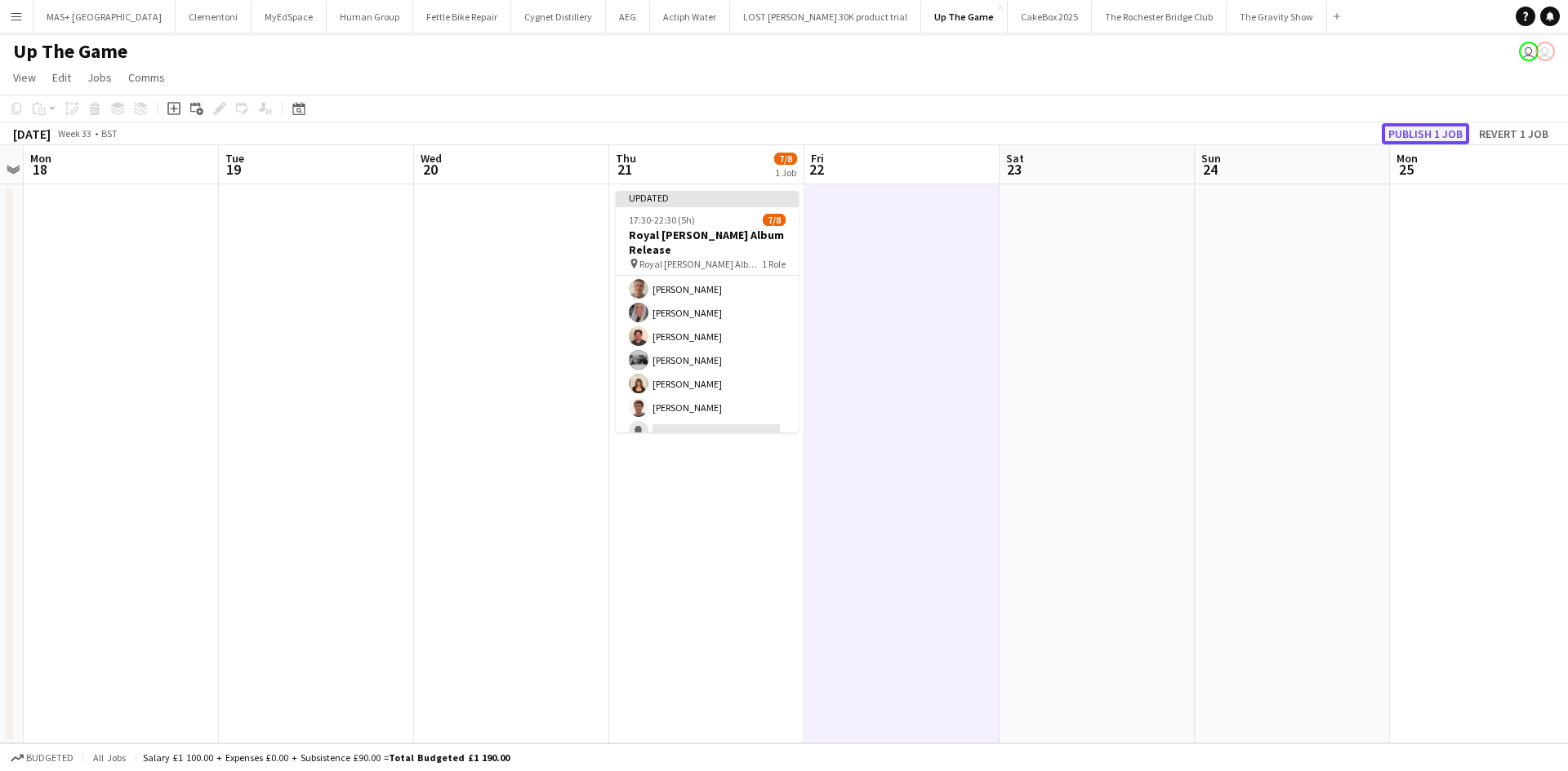
click at [1399, 138] on button "Publish 1 job" at bounding box center [1425, 134] width 87 height 22
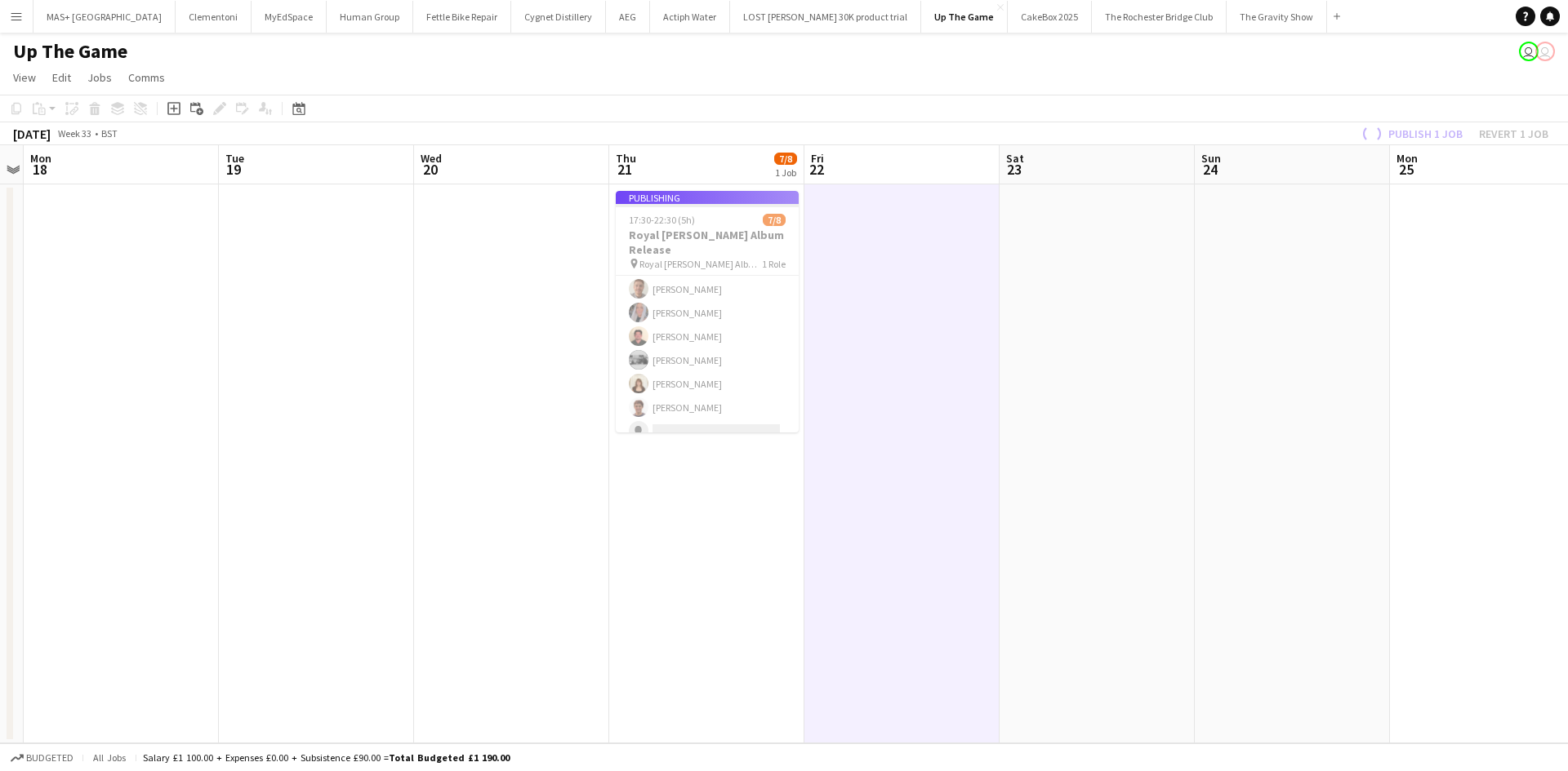
scroll to position [37, 0]
